Goal: Task Accomplishment & Management: Complete application form

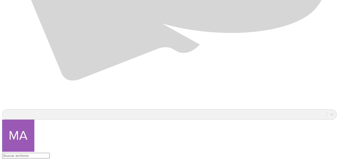
scroll to position [402, 0]
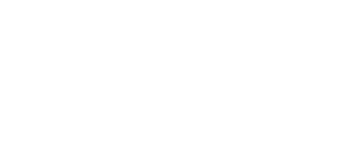
type input "[DATE]"
paste input "[DATE]"
type input "[DATE]"
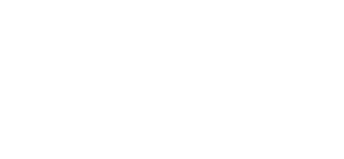
paste input "[DATE]"
type input "[DATE]"
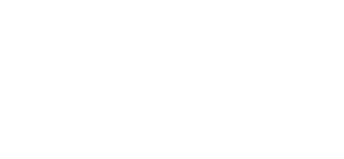
paste input "[DATE]"
type input "[DATE]"
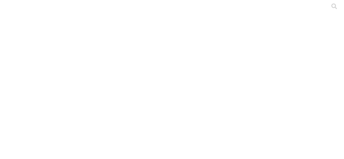
paste input "[DATE]"
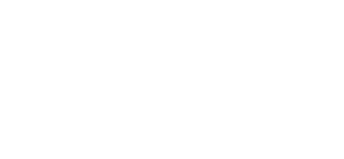
type input "[DATE]"
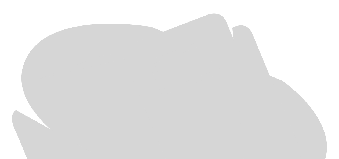
scroll to position [233, 0]
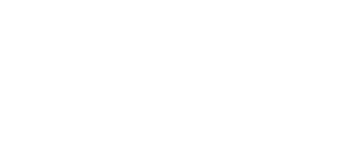
type input "[DATE]"
paste input "[DATE]"
type input "[DATE]"
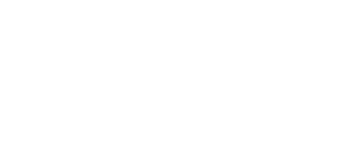
paste input "[DATE]"
type input "[DATE]"
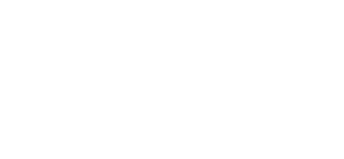
paste input "[DATE]"
type input "[DATE]"
drag, startPoint x: 148, startPoint y: 92, endPoint x: 154, endPoint y: 75, distance: 17.5
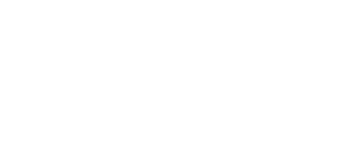
paste input "[DATE]"
type input "[DATE]"
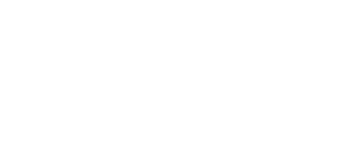
type input "[DATE]"
paste input "[DATE]"
type input "[DATE]"
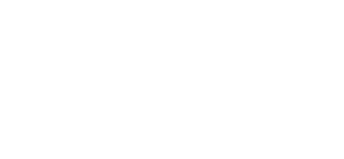
paste input "[DATE]"
type input "[DATE]"
